Goal: Transaction & Acquisition: Purchase product/service

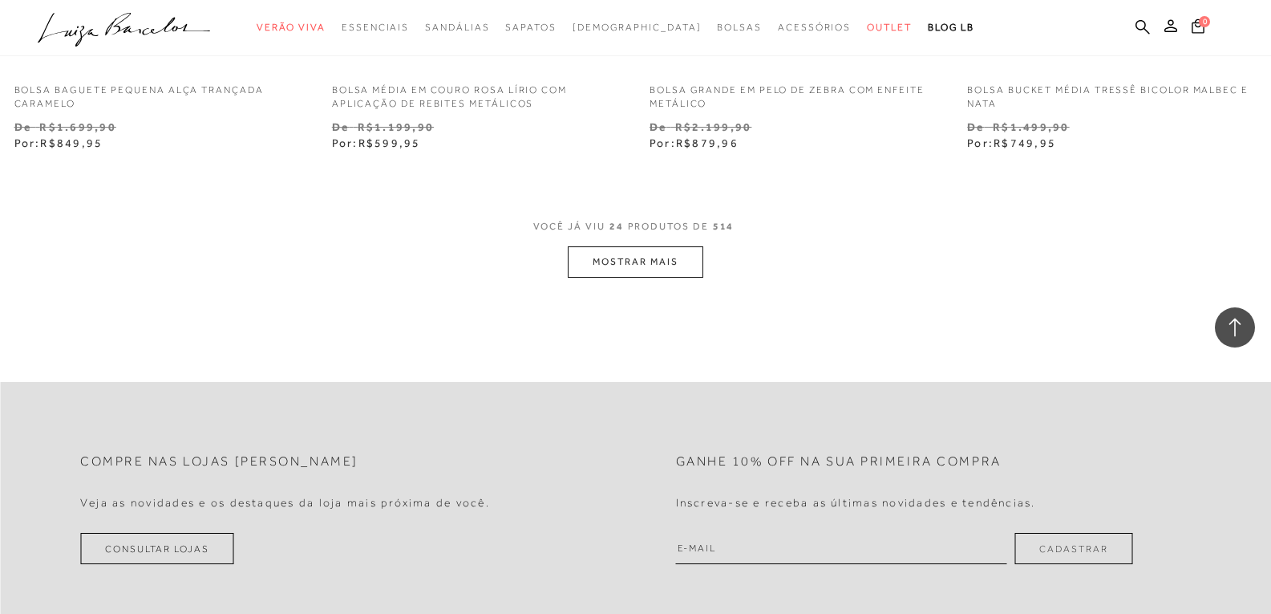
scroll to position [3690, 0]
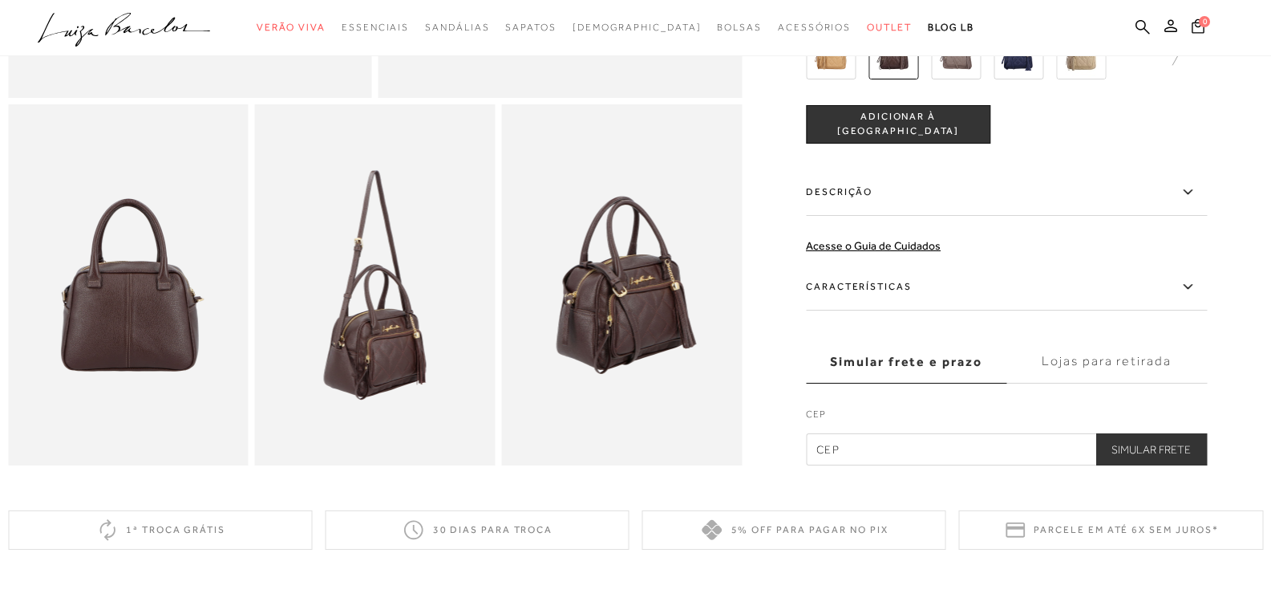
scroll to position [241, 0]
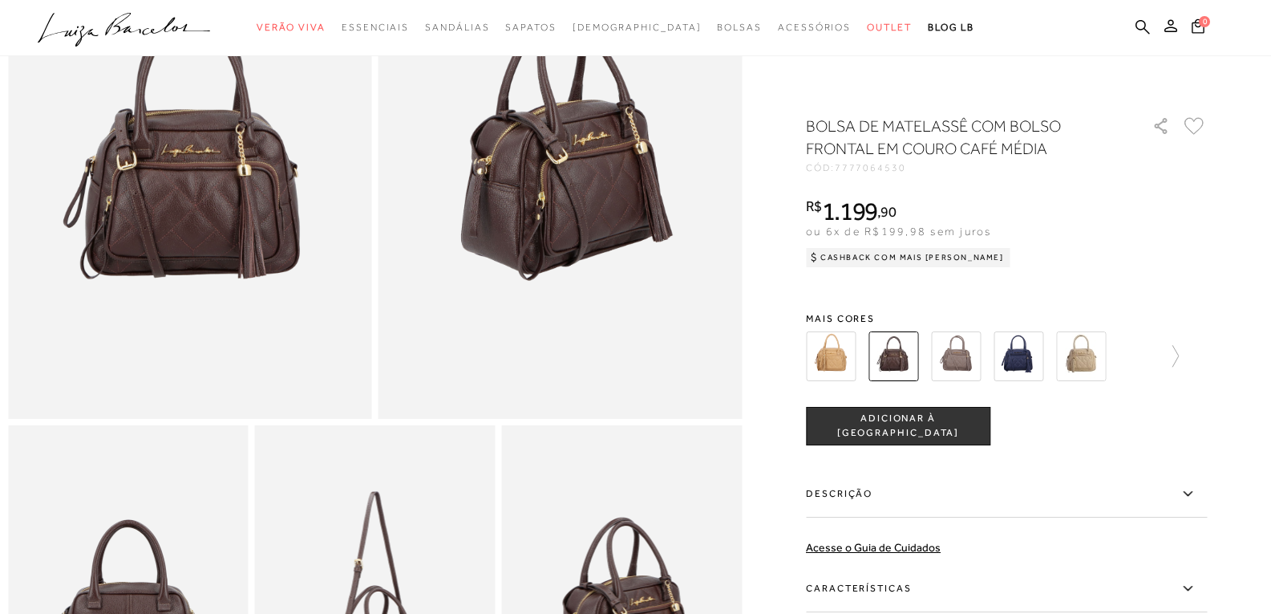
click at [838, 359] on img at bounding box center [831, 356] width 50 height 50
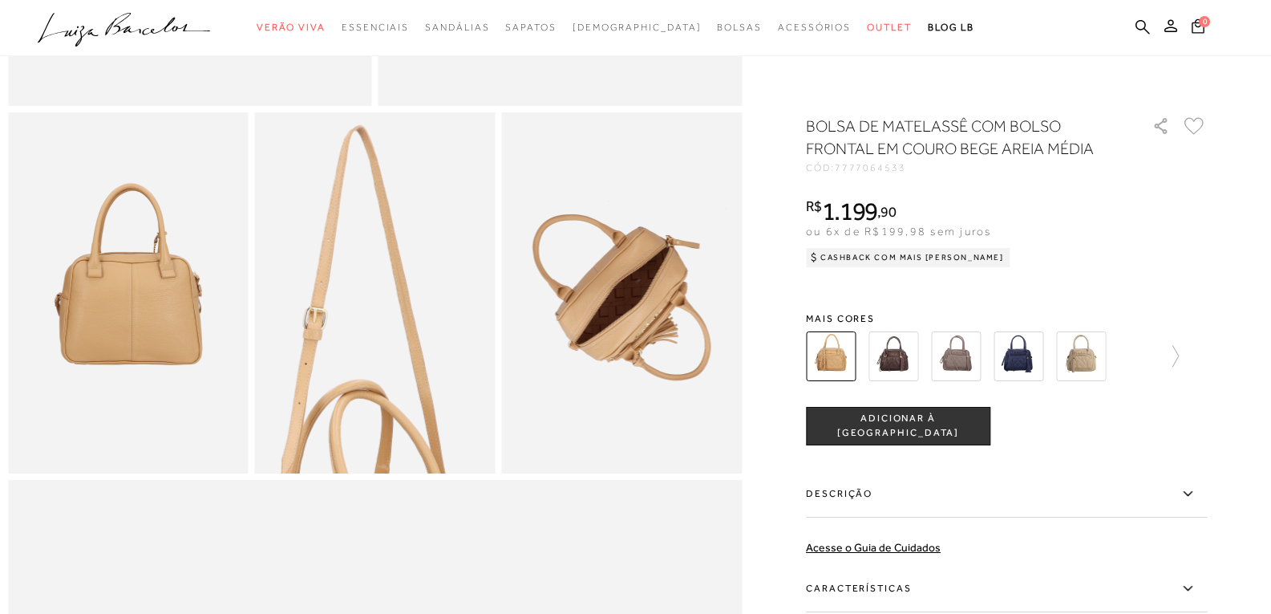
scroll to position [561, 0]
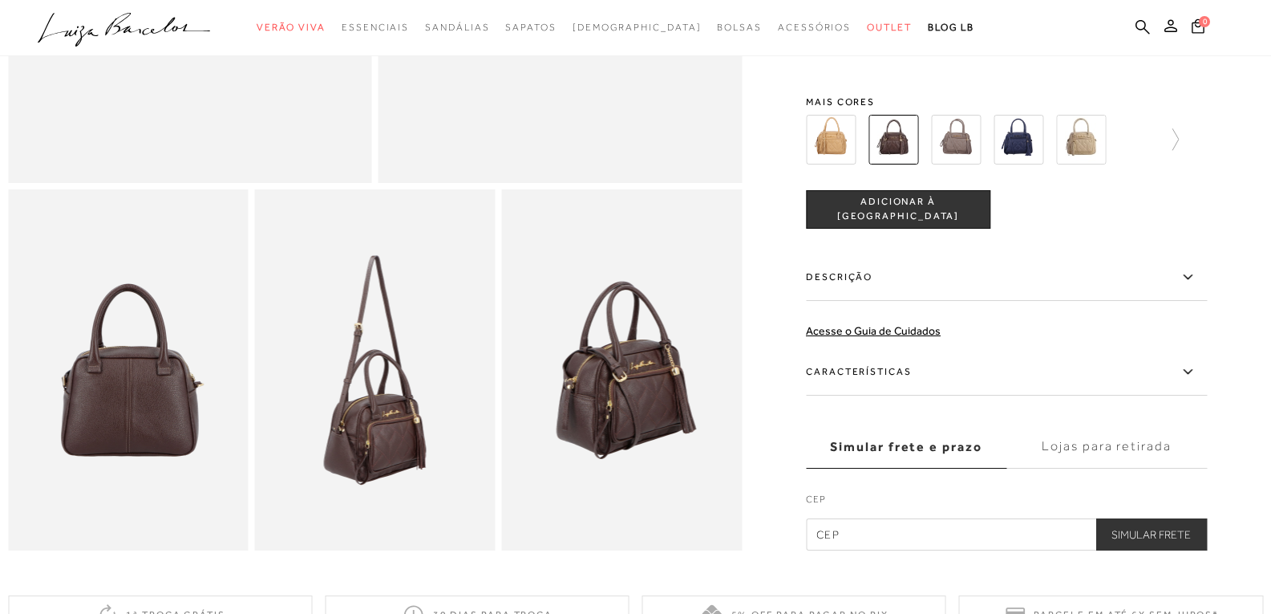
scroll to position [561, 0]
